Goal: Download file/media

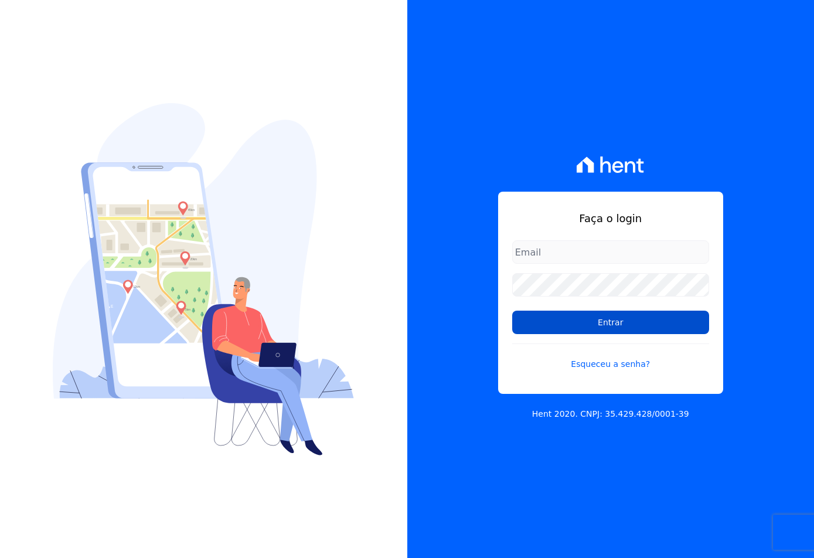
type input "[EMAIL_ADDRESS][DOMAIN_NAME]"
click at [543, 333] on input "Entrar" at bounding box center [610, 322] width 197 height 23
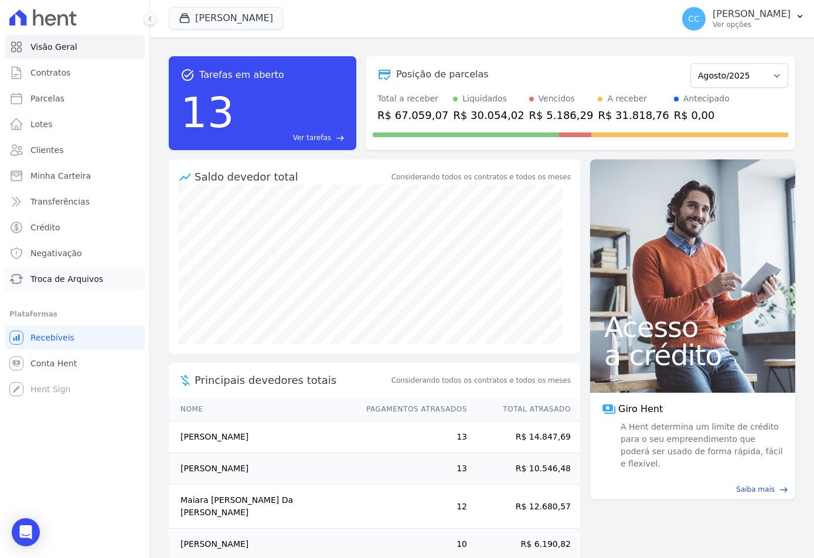
click at [50, 270] on link "Troca de Arquivos" at bounding box center [75, 278] width 140 height 23
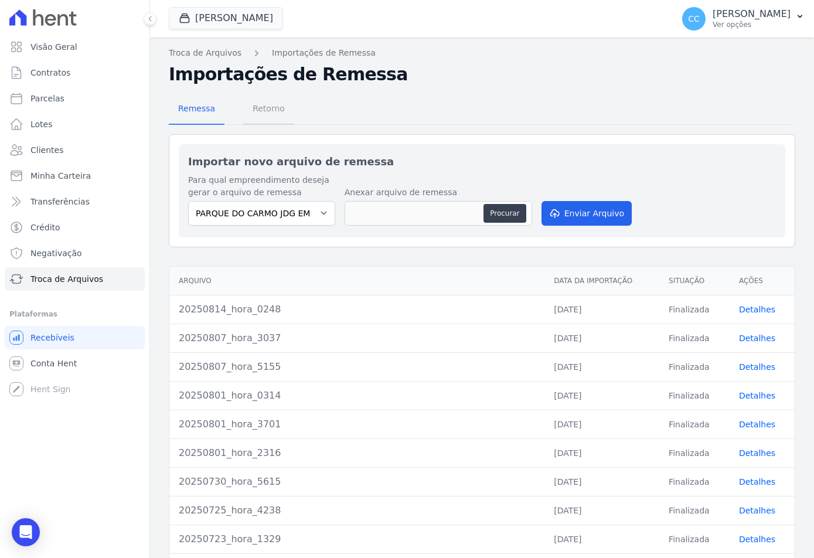
click at [248, 108] on span "Retorno" at bounding box center [269, 108] width 46 height 23
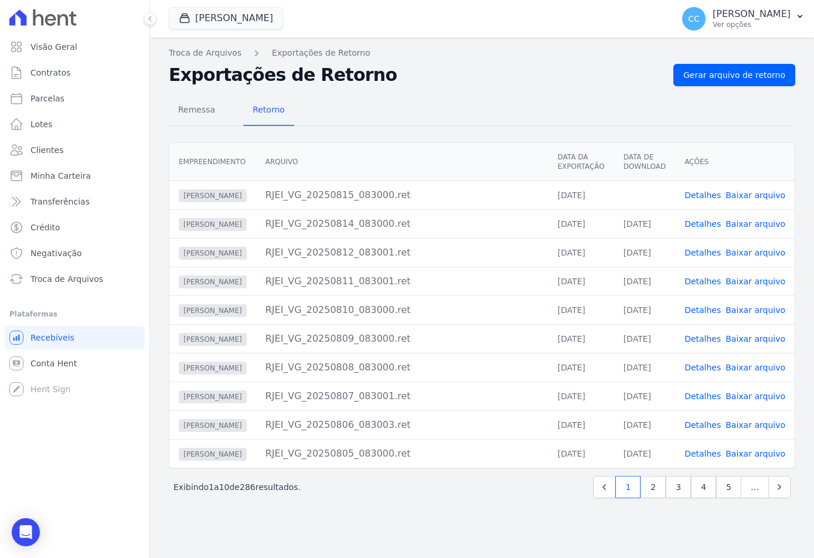
click at [756, 193] on link "Baixar arquivo" at bounding box center [756, 194] width 60 height 9
click at [193, 29] on button "Vivenci Guaianases" at bounding box center [226, 18] width 114 height 22
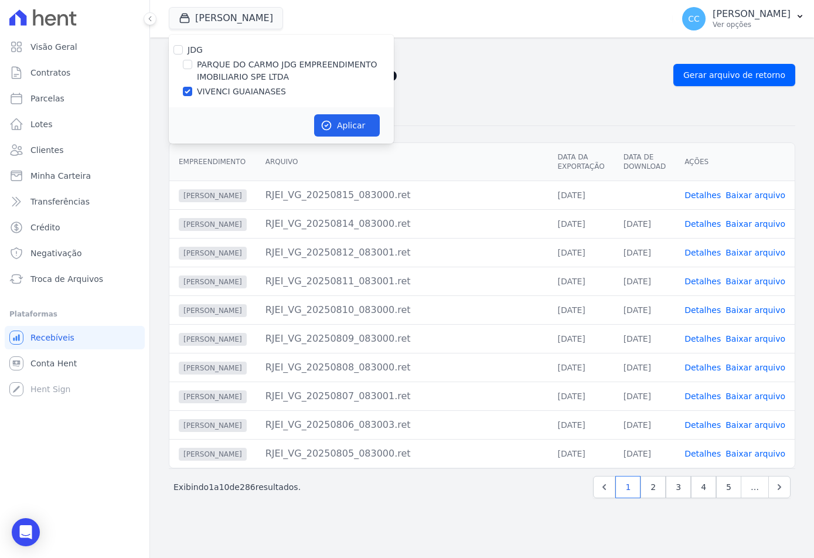
click at [224, 64] on label "PARQUE DO CARMO JDG EMPREENDIMENTO IMOBILIARIO SPE LTDA" at bounding box center [295, 71] width 197 height 25
click at [192, 64] on input "PARQUE DO CARMO JDG EMPREENDIMENTO IMOBILIARIO SPE LTDA" at bounding box center [187, 64] width 9 height 9
checkbox input "true"
click at [224, 89] on label "VIVENCI GUAIANASES" at bounding box center [241, 92] width 89 height 12
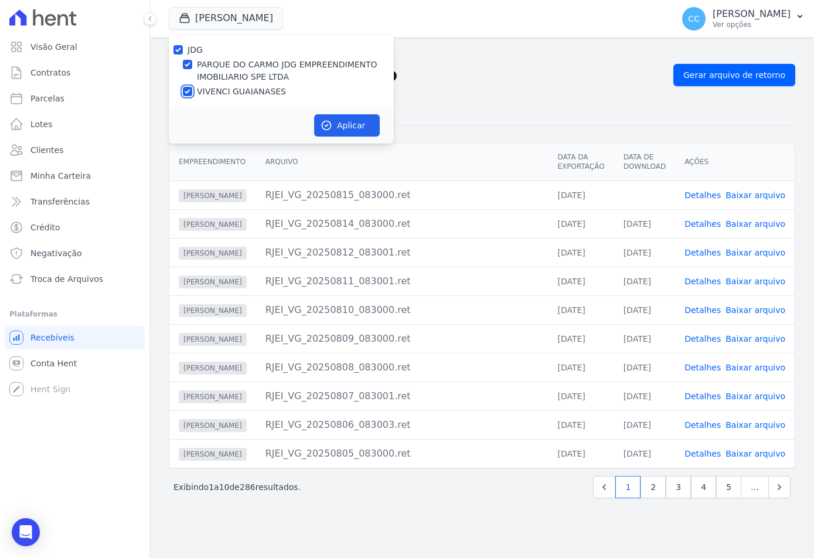
click at [192, 89] on input "VIVENCI GUAIANASES" at bounding box center [187, 91] width 9 height 9
checkbox input "false"
click at [360, 127] on button "Aplicar" at bounding box center [347, 125] width 66 height 22
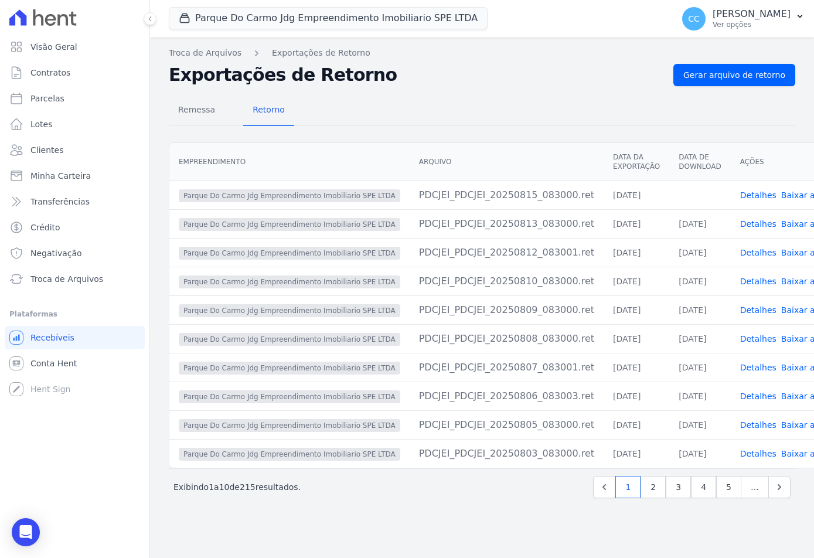
click at [781, 190] on link "Baixar arquivo" at bounding box center [811, 194] width 60 height 9
